Goal: Register for event/course

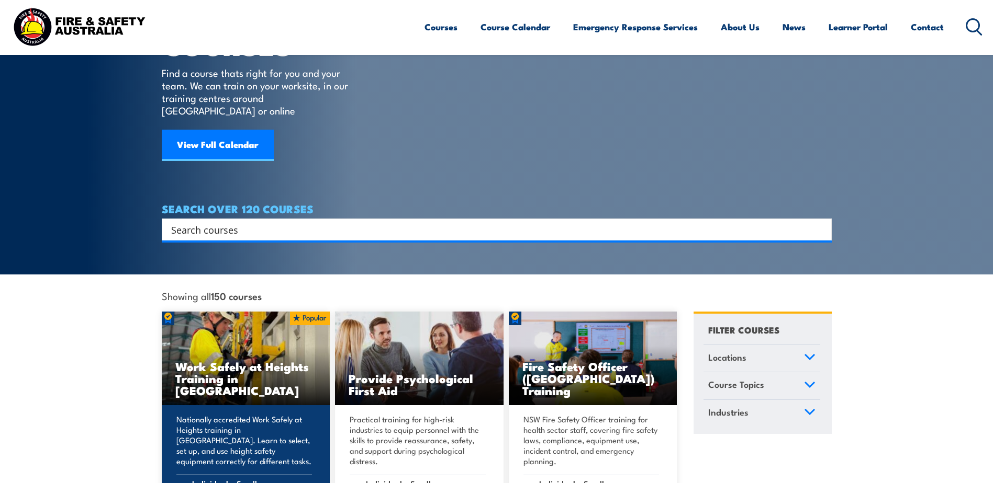
scroll to position [157, 0]
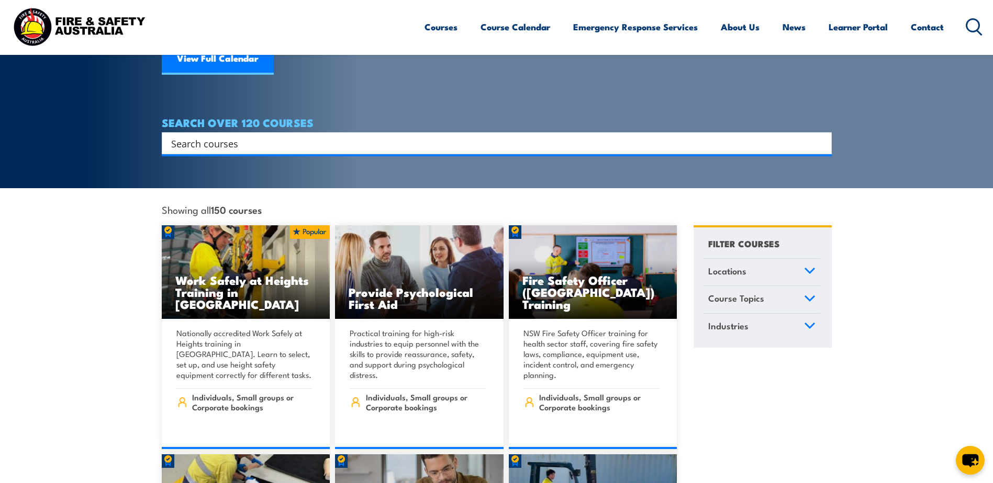
click at [212, 142] on div "Search Filter by Locations [GEOGRAPHIC_DATA] [GEOGRAPHIC_DATA] [GEOGRAPHIC_DATA…" at bounding box center [497, 143] width 670 height 22
click at [217, 136] on input "Search input" at bounding box center [489, 144] width 637 height 16
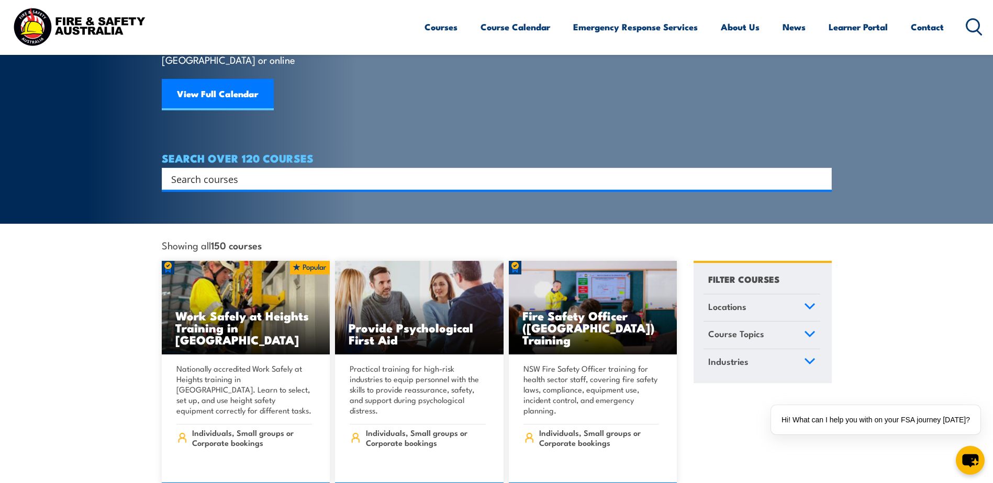
scroll to position [52, 0]
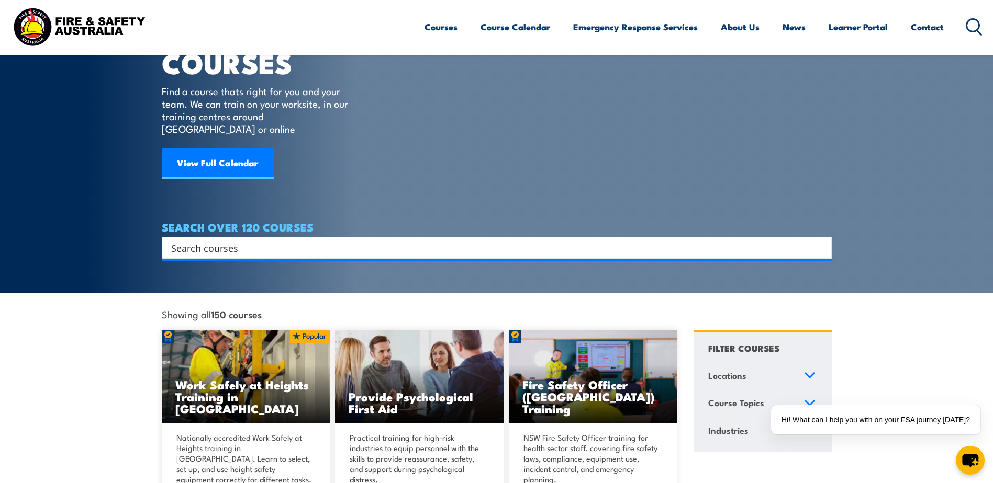
click at [234, 240] on input "Search input" at bounding box center [489, 248] width 637 height 16
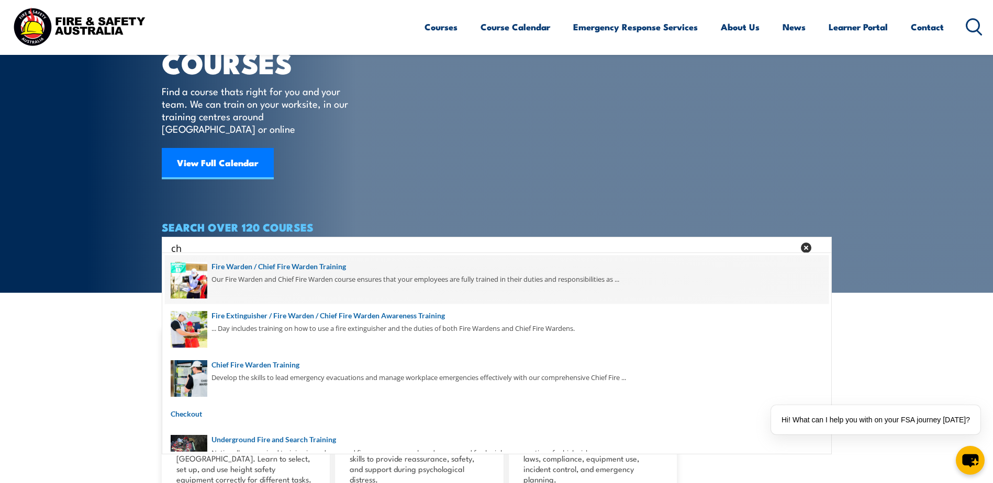
type input "ch"
click at [274, 265] on span at bounding box center [496, 279] width 663 height 49
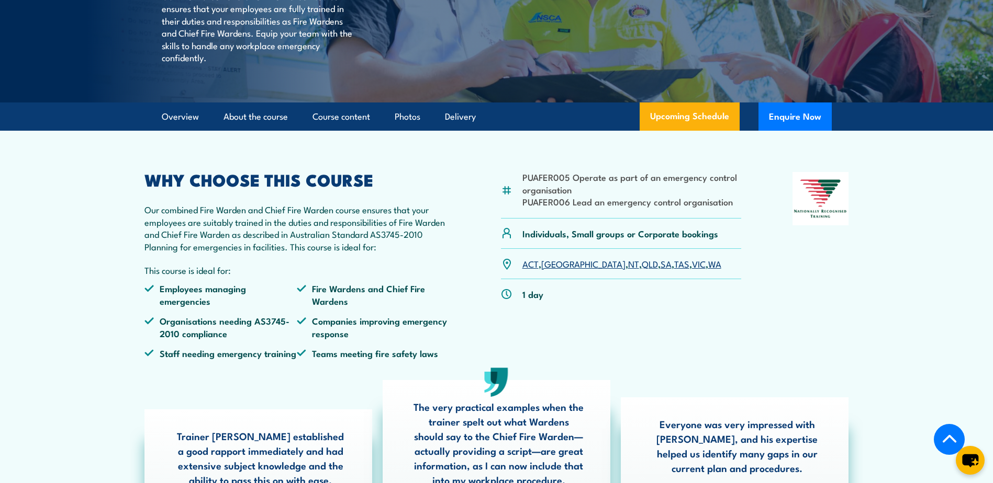
scroll to position [209, 0]
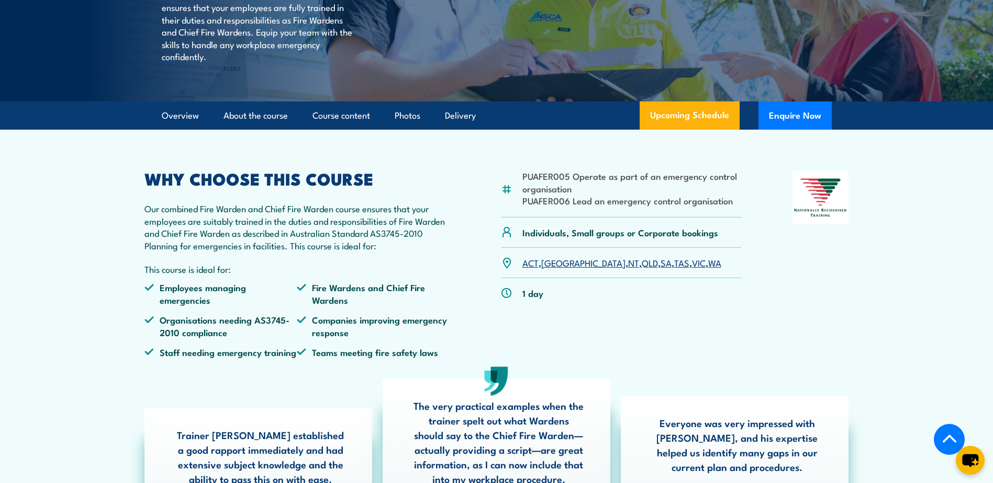
click at [548, 269] on link "NSW" at bounding box center [583, 262] width 84 height 13
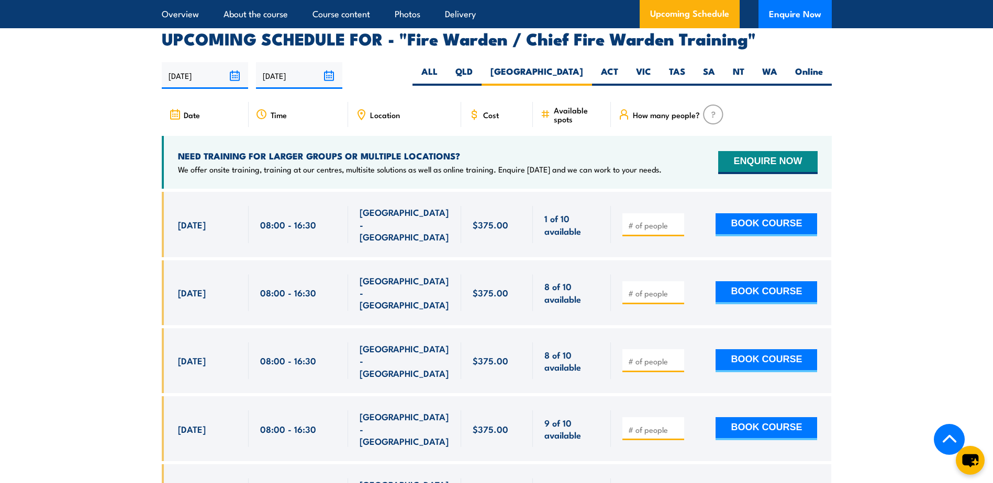
scroll to position [1801, 0]
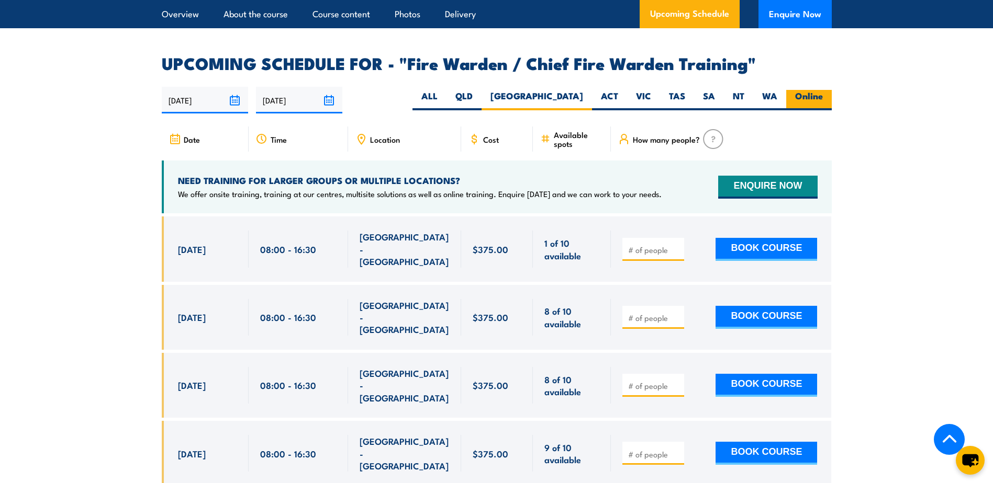
click at [813, 90] on label "Online" at bounding box center [809, 100] width 46 height 20
click at [823, 90] on input "Online" at bounding box center [826, 93] width 7 height 7
radio input "true"
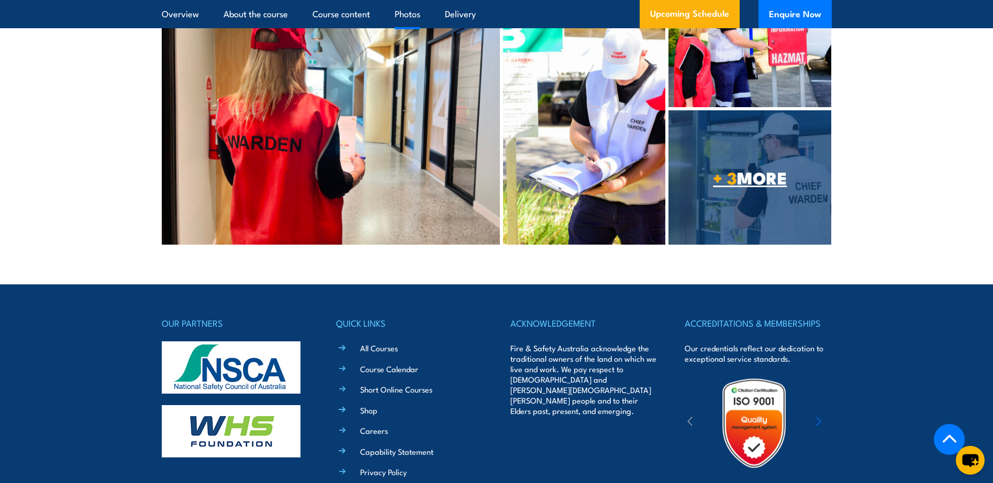
scroll to position [2790, 0]
